Goal: Find specific page/section: Find specific page/section

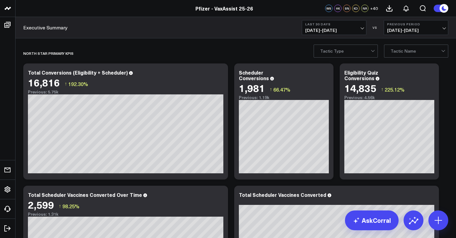
click at [357, 27] on button "Last 30 Days [DATE] - [DATE]" at bounding box center [334, 27] width 64 height 15
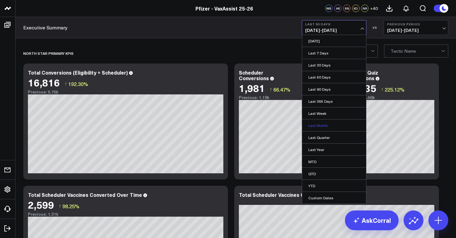
click at [323, 124] on link "Last Month" at bounding box center [334, 126] width 64 height 12
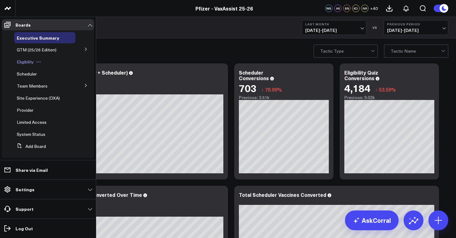
click at [31, 62] on span "Eligibility" at bounding box center [25, 62] width 17 height 6
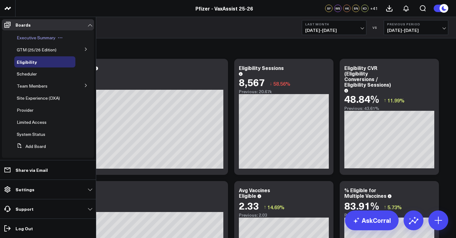
click at [51, 38] on span "Executive Summary" at bounding box center [36, 38] width 39 height 6
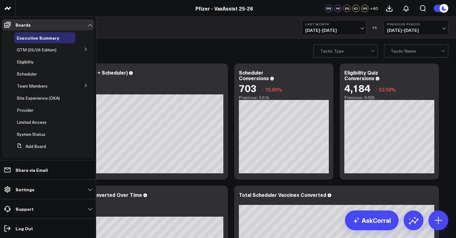
click at [84, 49] on icon at bounding box center [86, 49] width 4 height 4
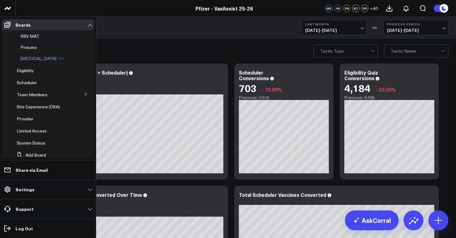
scroll to position [52, 0]
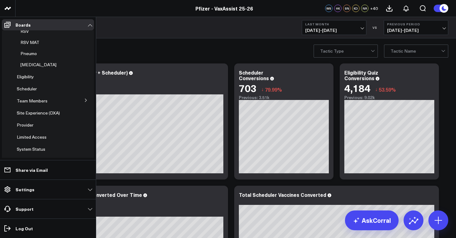
click at [84, 100] on icon at bounding box center [86, 101] width 4 height 4
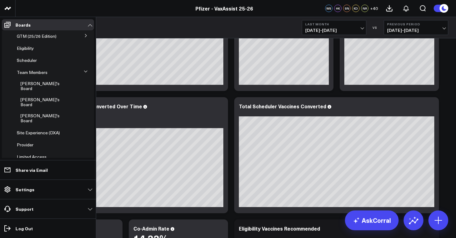
scroll to position [0, 0]
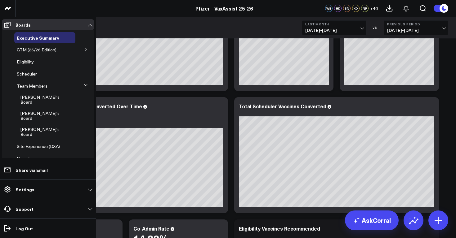
click at [84, 48] on icon at bounding box center [86, 49] width 4 height 4
